Goal: Task Accomplishment & Management: Use online tool/utility

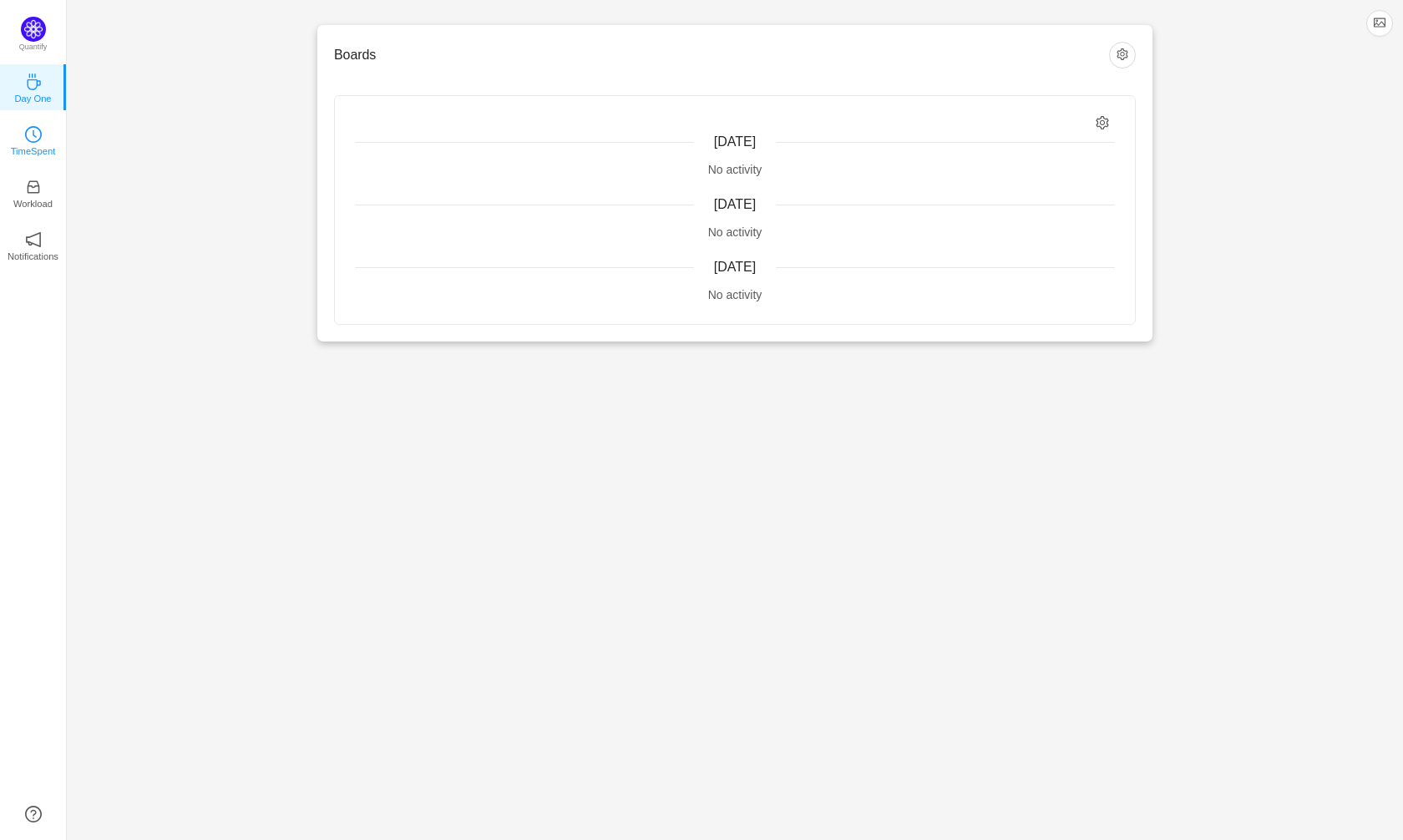
click at [42, 139] on link "TimeSpent" at bounding box center [33, 140] width 17 height 17
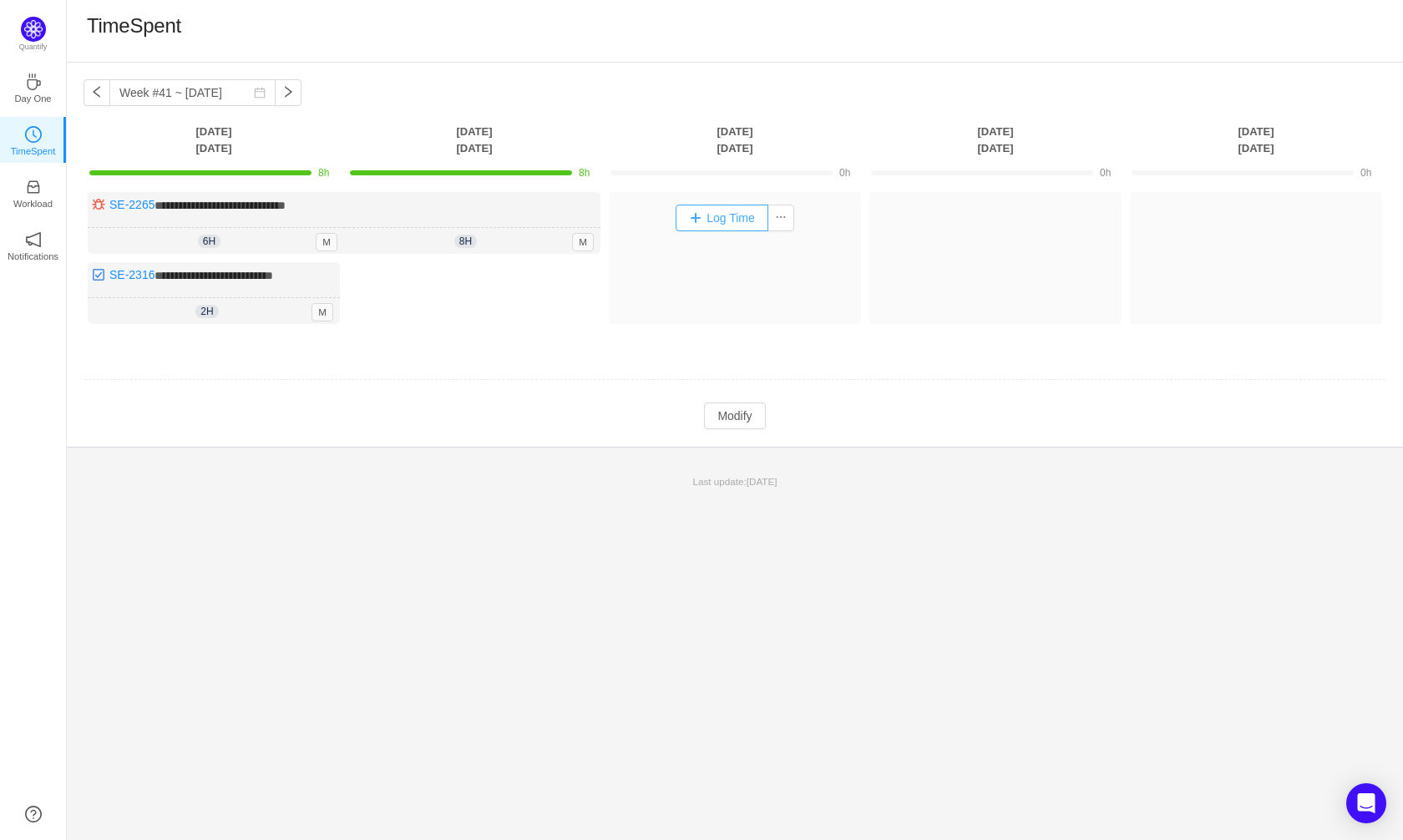
click at [697, 226] on button "Log Time" at bounding box center [722, 218] width 93 height 26
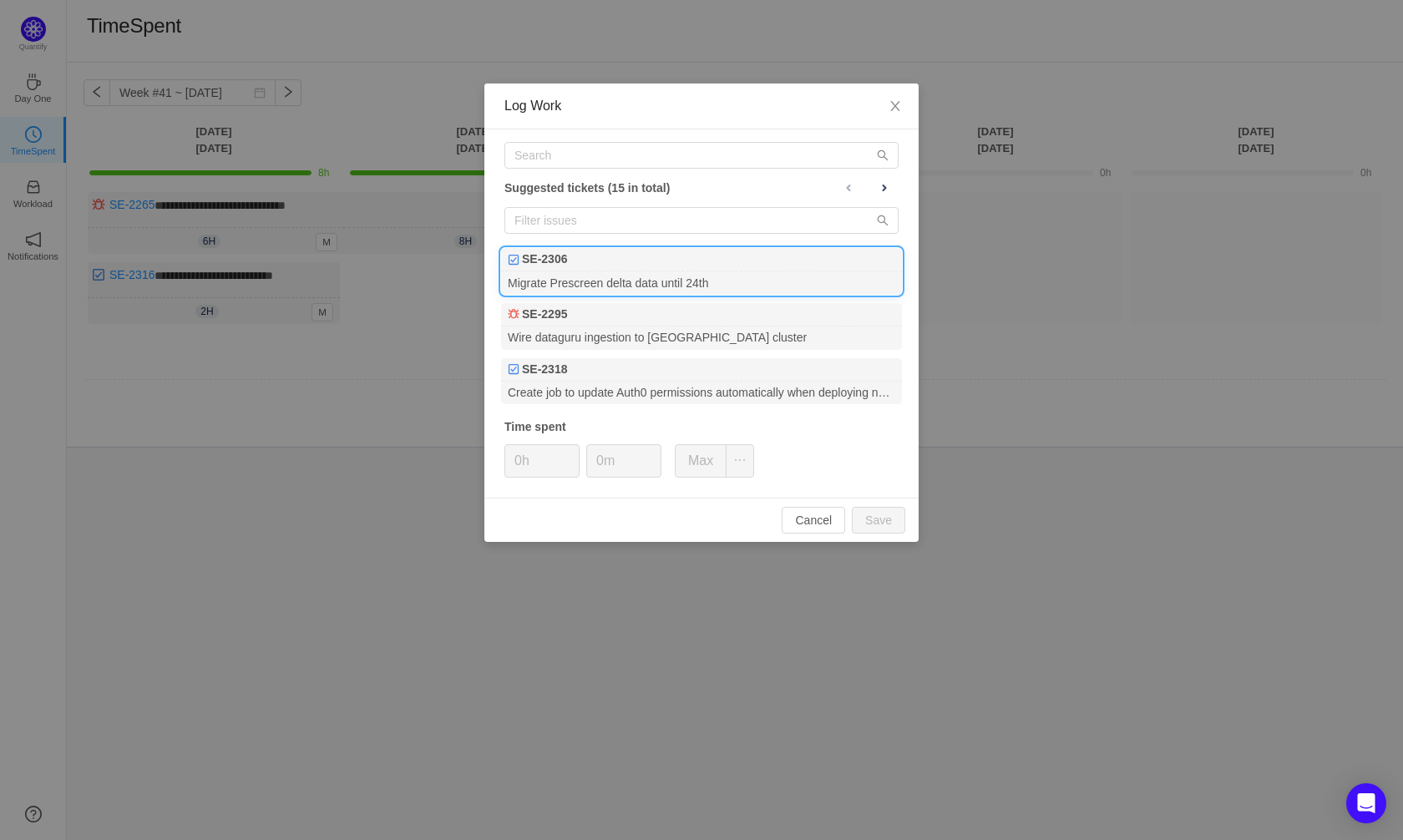
click at [618, 278] on div "Migrate Prescreen delta data until 24th" at bounding box center [701, 283] width 401 height 23
click at [537, 166] on input "text" at bounding box center [701, 155] width 395 height 26
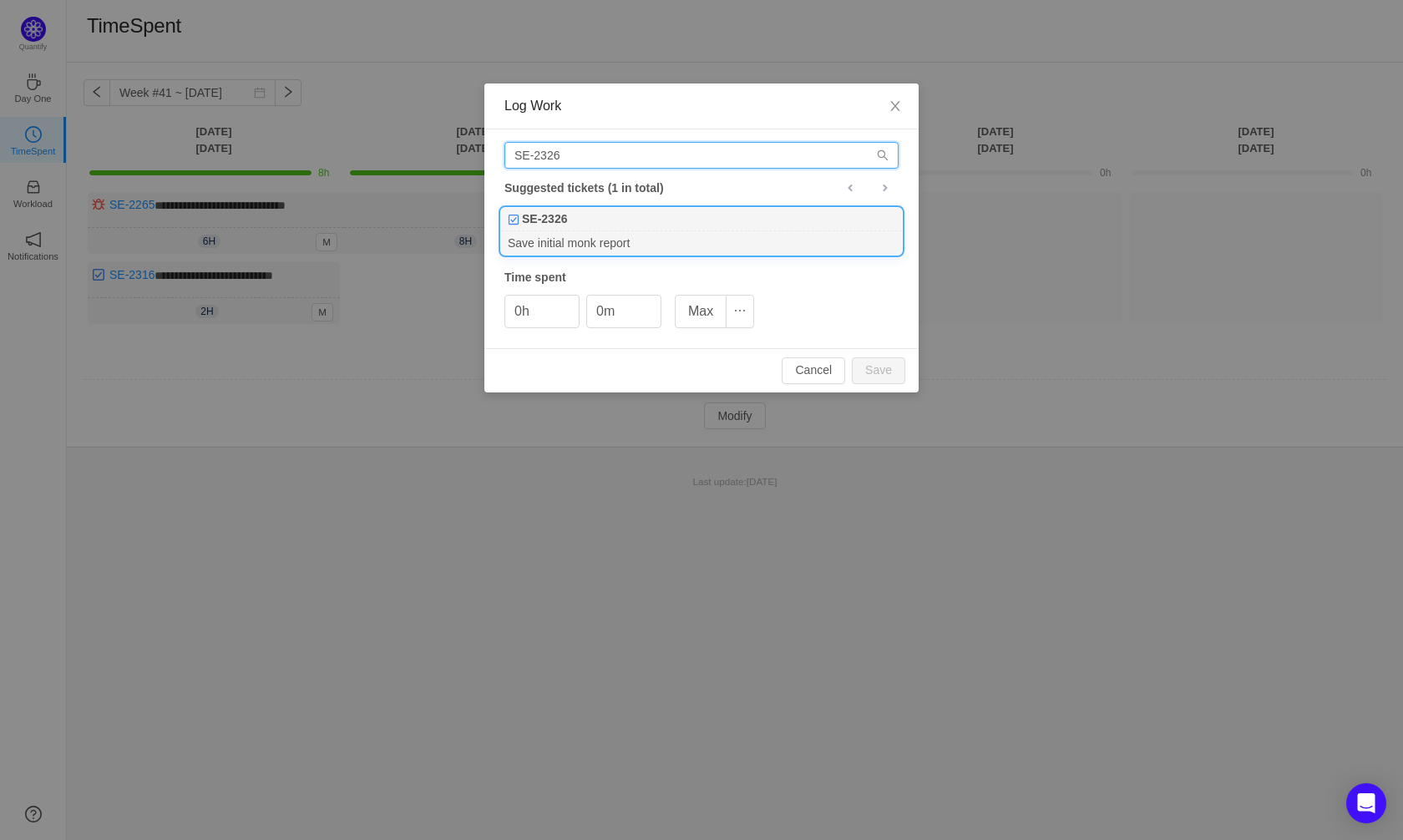
type input "SE-2326"
click at [571, 227] on div "SE-2326" at bounding box center [701, 219] width 401 height 24
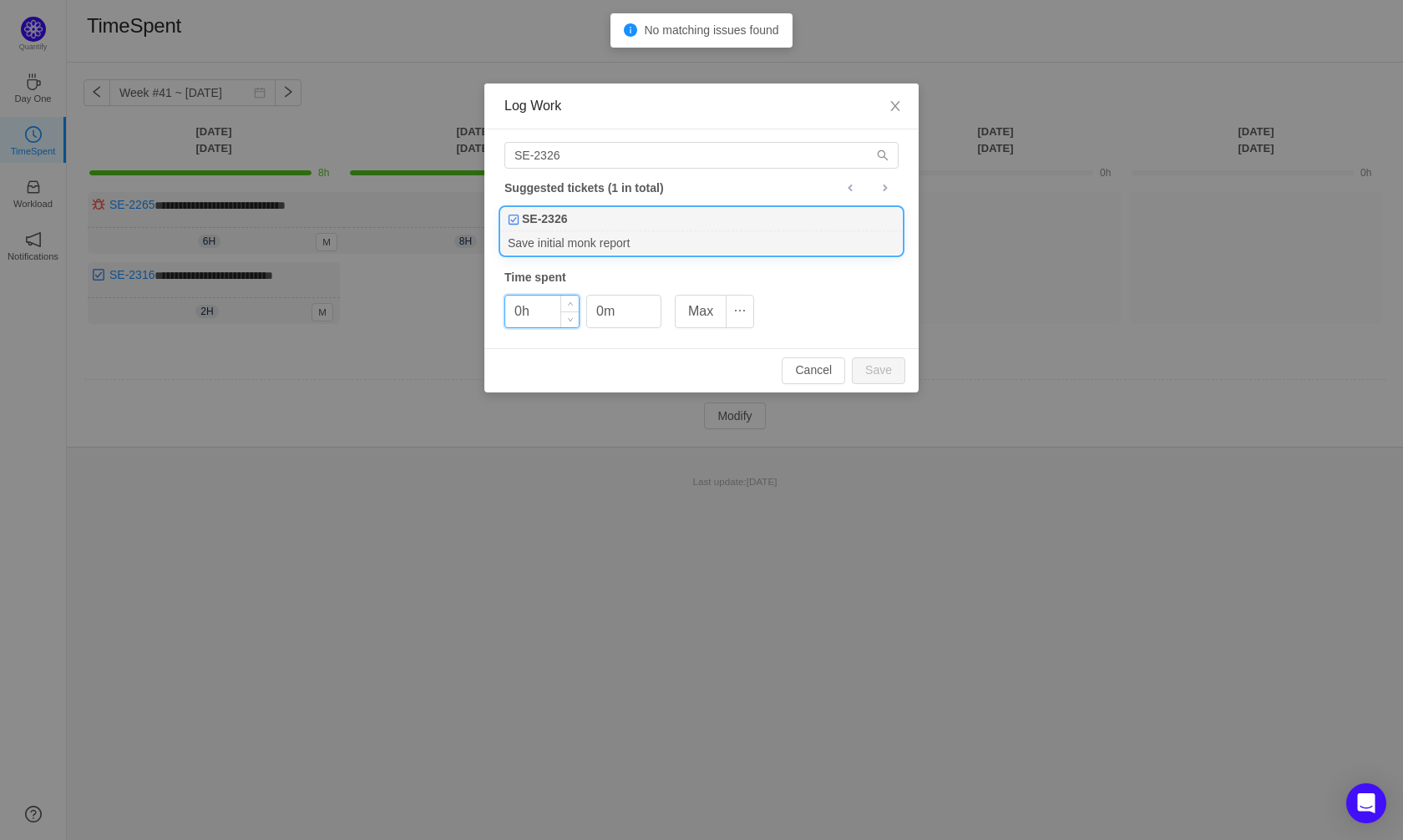
click at [527, 310] on input "0h" at bounding box center [542, 311] width 74 height 32
click at [889, 376] on button "Save" at bounding box center [878, 371] width 53 height 26
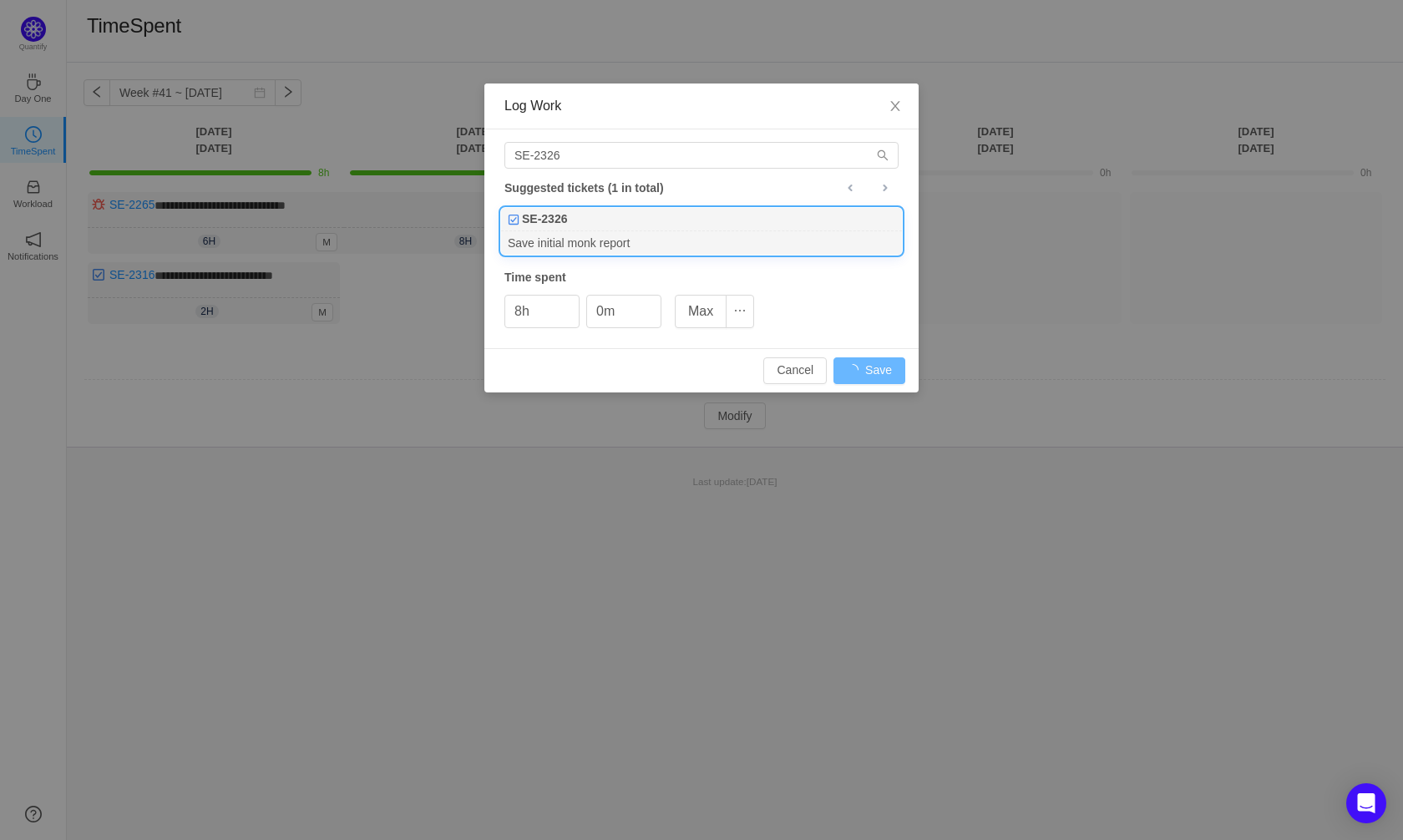
type input "0h"
